Goal: Information Seeking & Learning: Learn about a topic

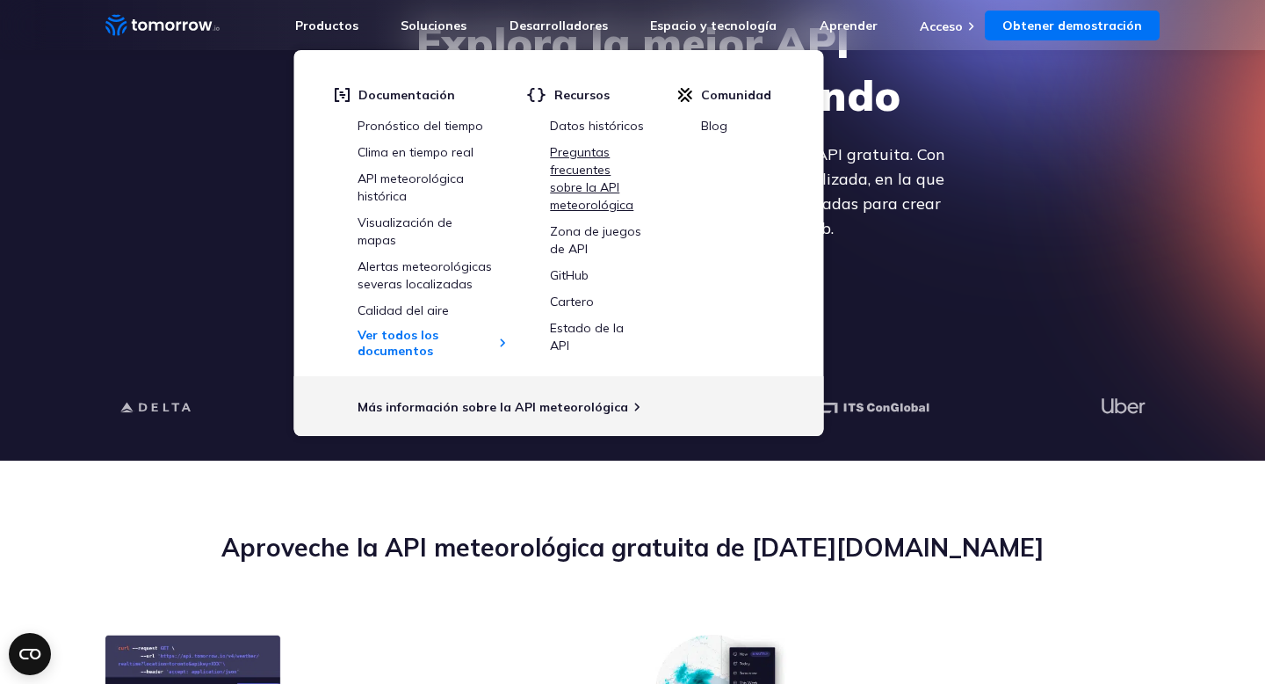
scroll to position [153, 0]
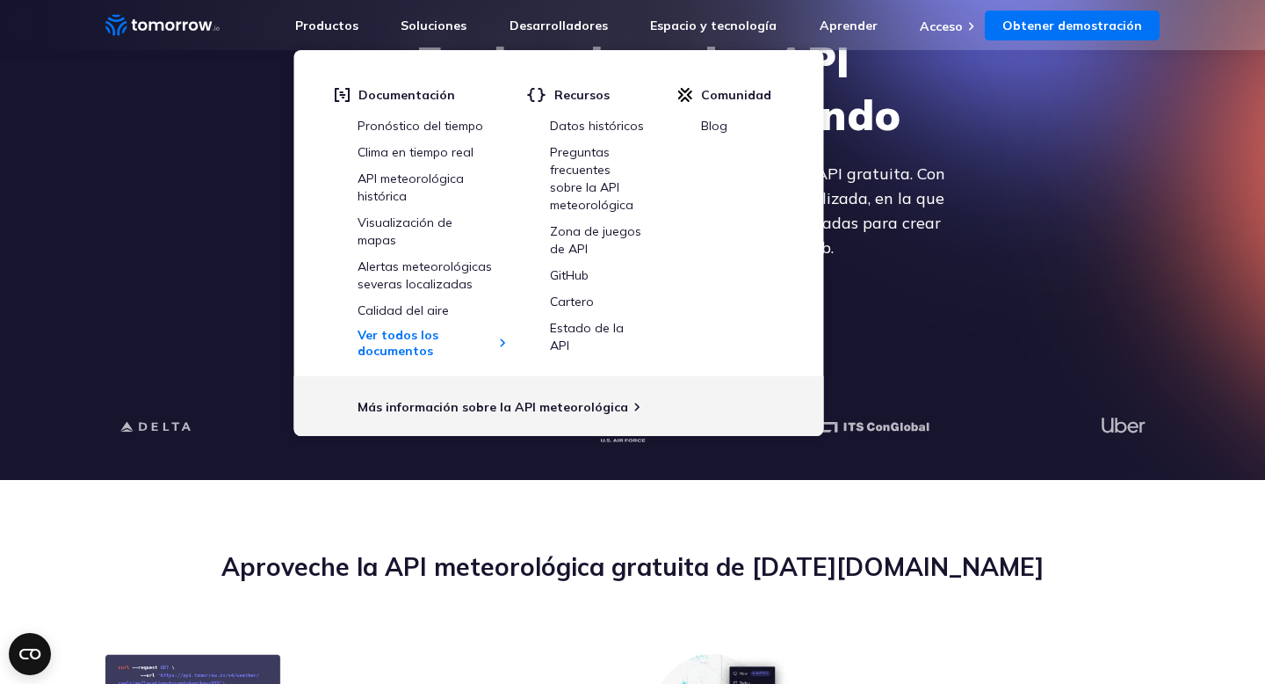
click at [590, 589] on div "Aproveche la API meteorológica gratuita de Tomorrow.io" at bounding box center [632, 602] width 1055 height 104
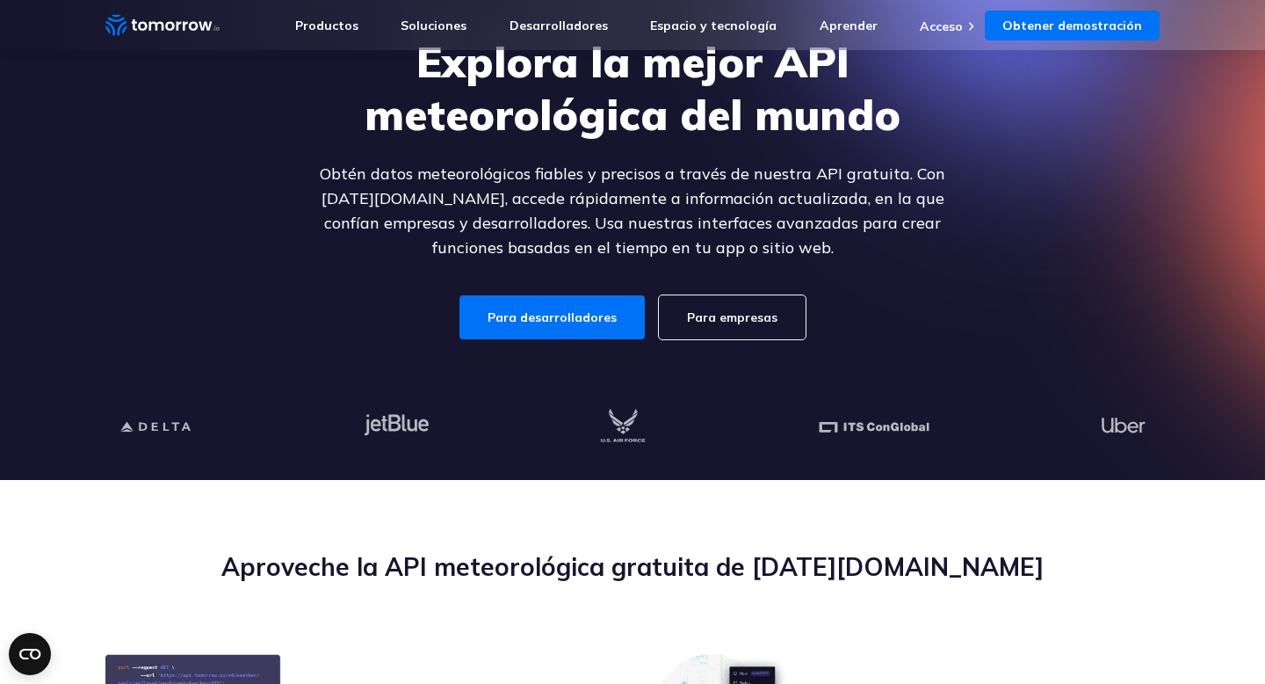
scroll to position [0, 0]
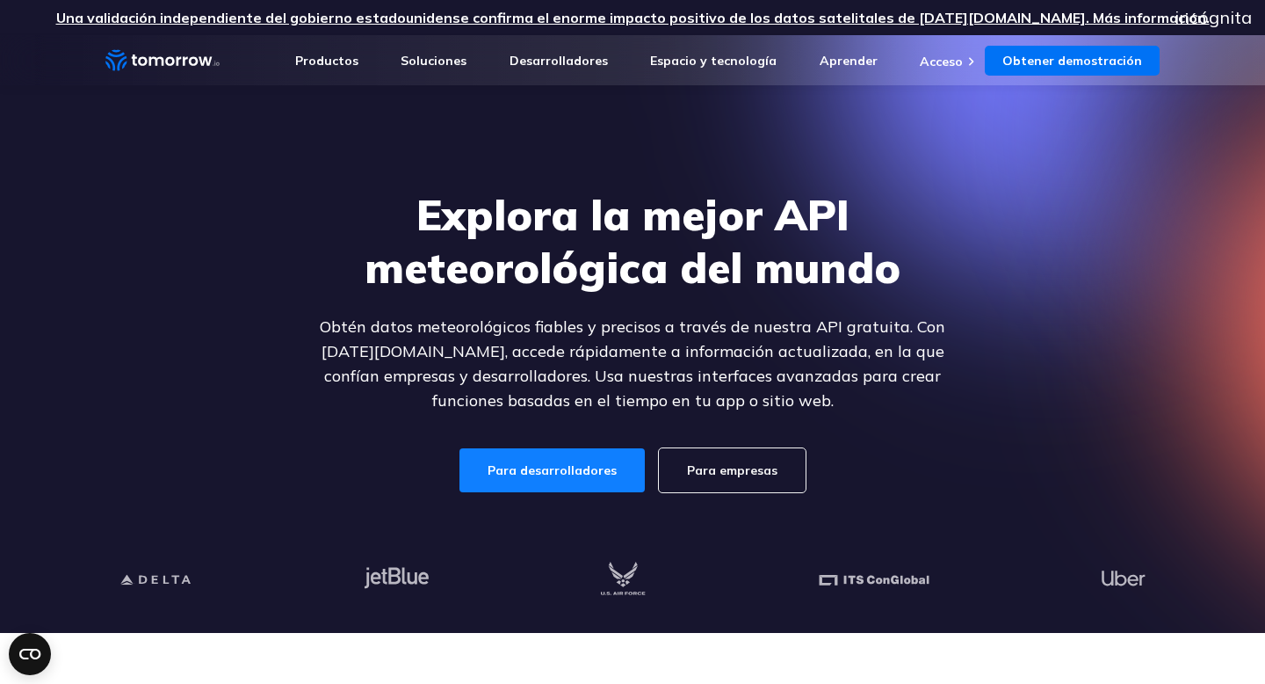
click at [564, 467] on font "Para desarrolladores" at bounding box center [552, 470] width 129 height 16
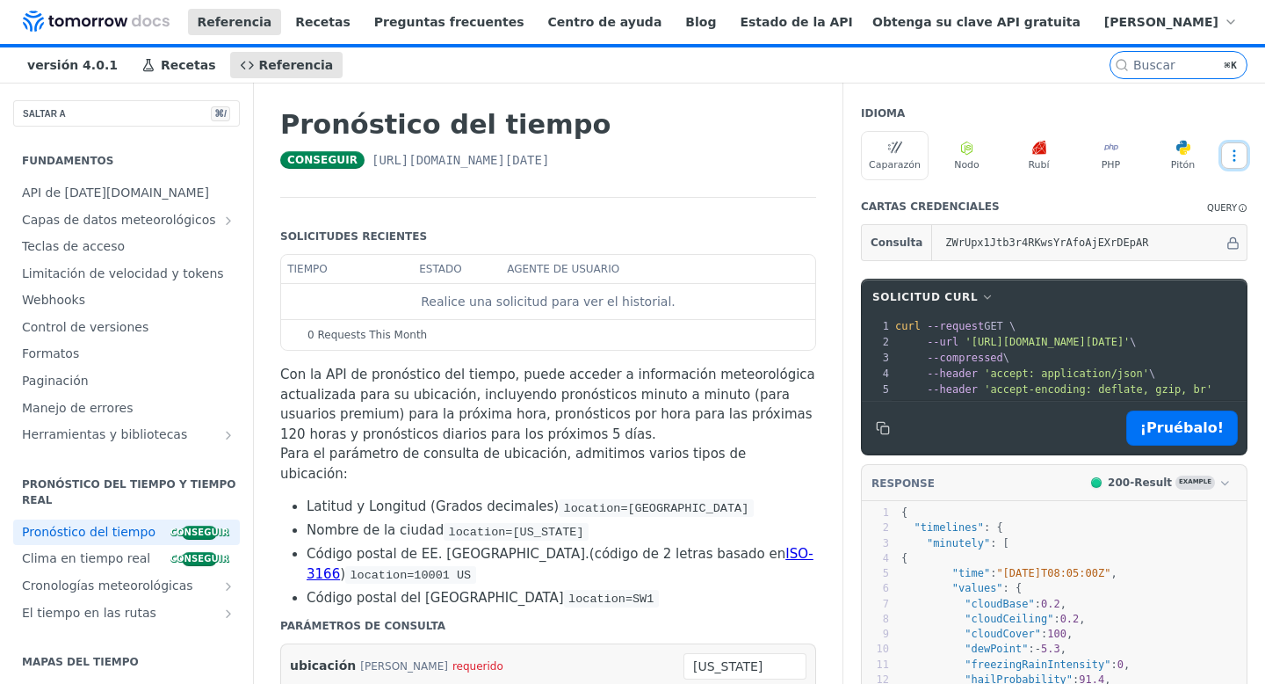
click at [1236, 163] on icon "Más puntos suspensivos" at bounding box center [1235, 156] width 16 height 16
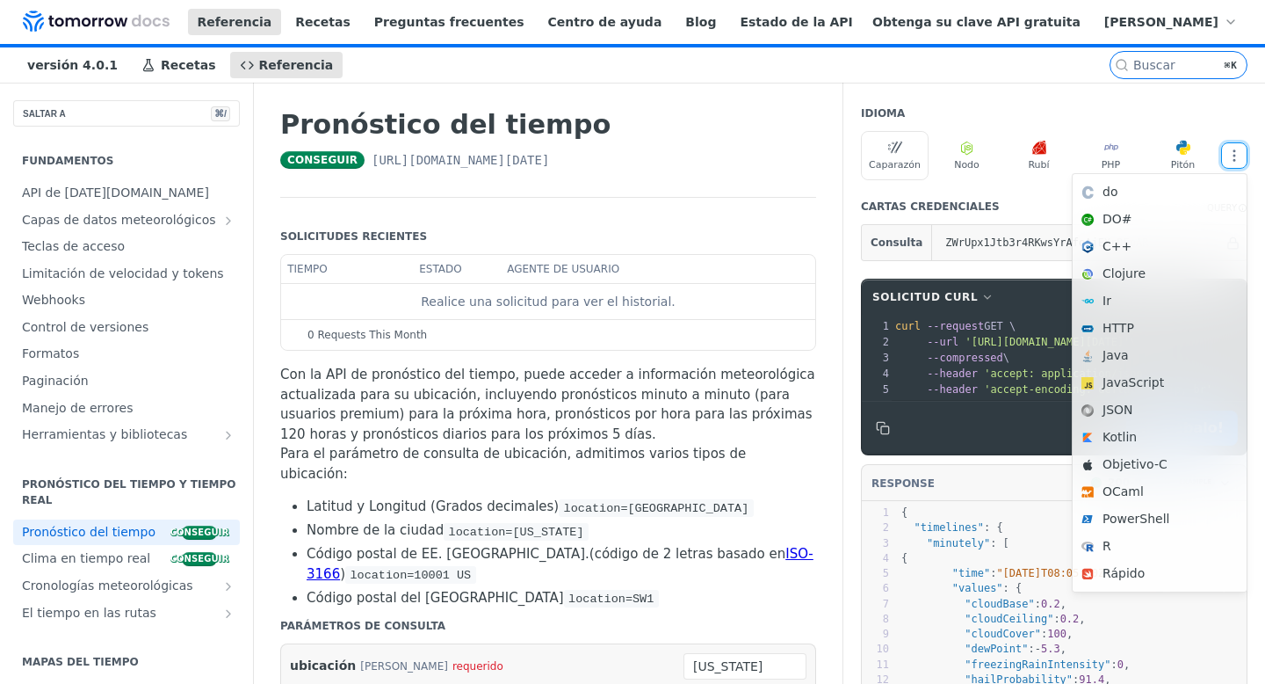
click at [992, 211] on header "Cartas credenciales Query" at bounding box center [1054, 206] width 387 height 35
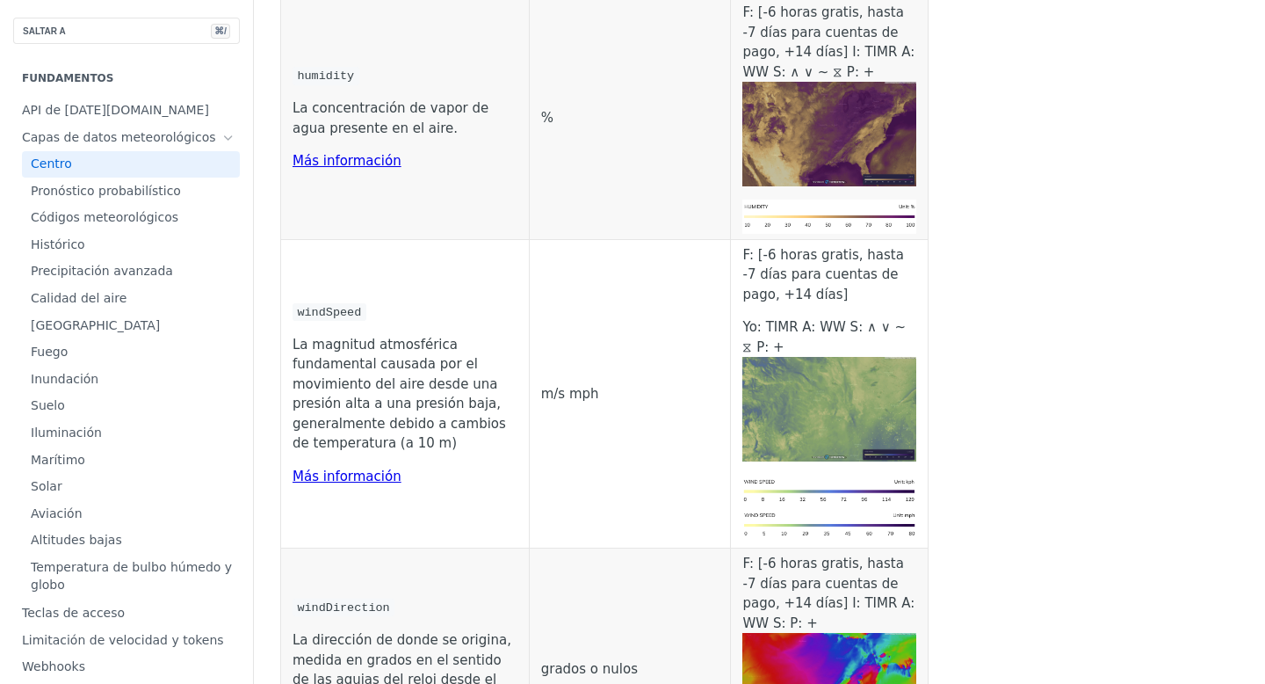
scroll to position [797, 0]
